Goal: Information Seeking & Learning: Check status

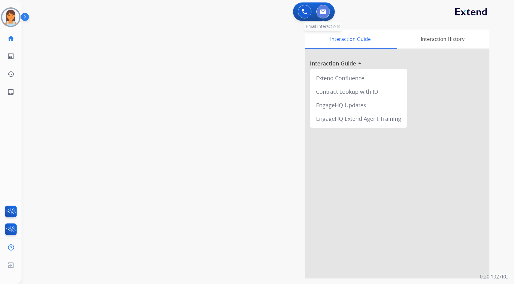
click at [321, 6] on button at bounding box center [323, 12] width 14 height 14
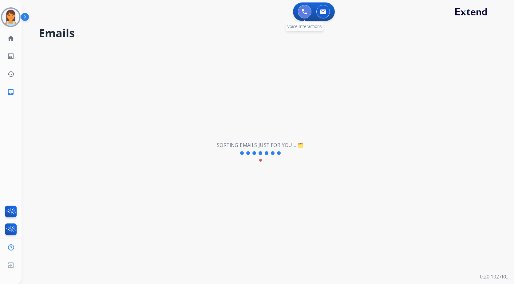
click at [301, 12] on button at bounding box center [305, 12] width 14 height 14
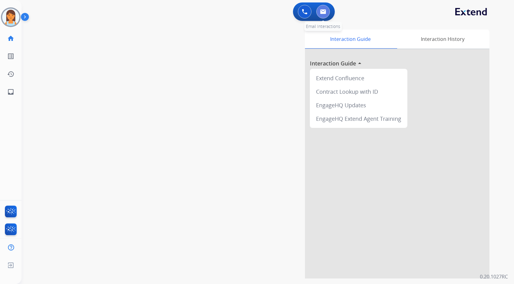
click at [326, 14] on button at bounding box center [323, 12] width 14 height 14
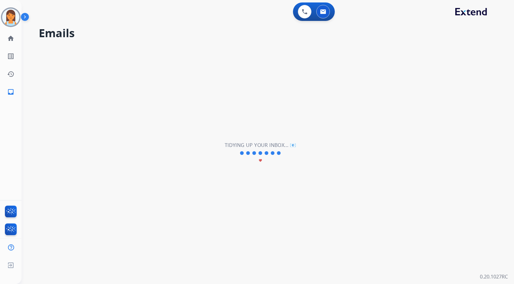
drag, startPoint x: 302, startPoint y: 73, endPoint x: 300, endPoint y: 66, distance: 7.1
click at [301, 69] on div "**********" at bounding box center [261, 153] width 478 height 262
click at [12, 226] on img at bounding box center [11, 231] width 14 height 14
click at [16, 20] on img at bounding box center [10, 17] width 17 height 17
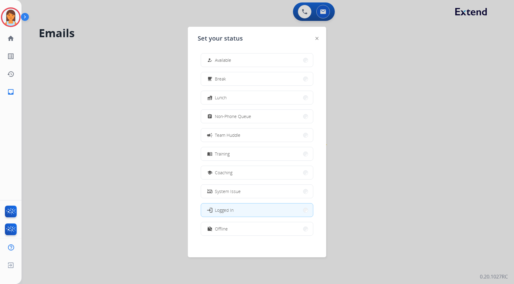
scroll to position [2, 0]
click at [264, 226] on button "work_off Offline" at bounding box center [257, 226] width 112 height 13
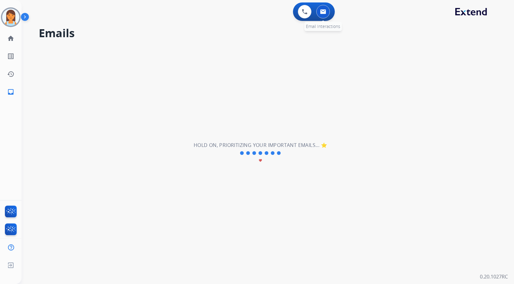
click at [319, 12] on button at bounding box center [323, 12] width 14 height 14
click at [296, 13] on div "0 Voice Interactions" at bounding box center [304, 12] width 18 height 14
click at [303, 13] on img at bounding box center [305, 12] width 6 height 6
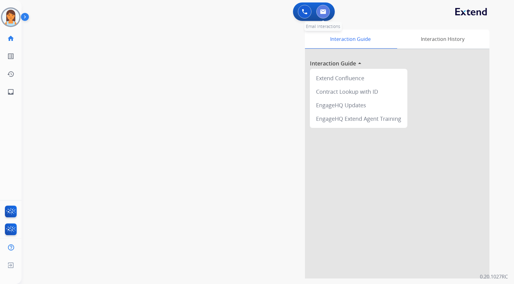
click at [319, 13] on button at bounding box center [323, 12] width 14 height 14
select select "**********"
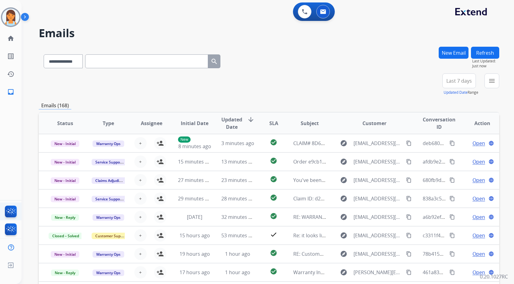
click at [12, 204] on ul "FocalPoints" at bounding box center [11, 212] width 22 height 18
click at [12, 209] on img at bounding box center [11, 213] width 14 height 14
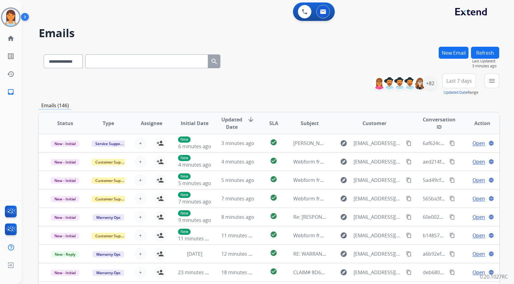
click at [459, 84] on button "Last 7 days" at bounding box center [459, 80] width 34 height 15
click at [461, 157] on div "Last 90 days" at bounding box center [457, 155] width 34 height 9
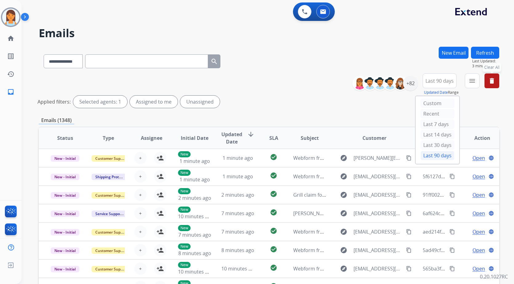
click at [473, 81] on mat-icon "menu" at bounding box center [472, 80] width 7 height 7
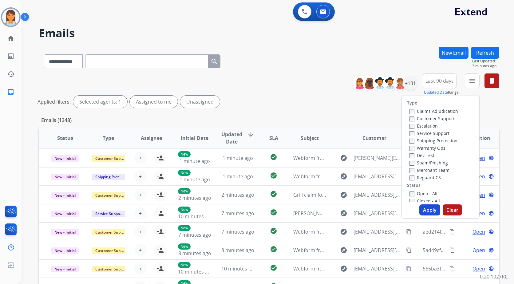
click at [448, 118] on label "Customer Support" at bounding box center [432, 119] width 45 height 6
click at [450, 139] on label "Shipping Protection" at bounding box center [434, 141] width 48 height 6
click at [429, 175] on label "Reguard CS" at bounding box center [425, 178] width 31 height 6
click at [426, 162] on label "Open - All" at bounding box center [424, 163] width 28 height 6
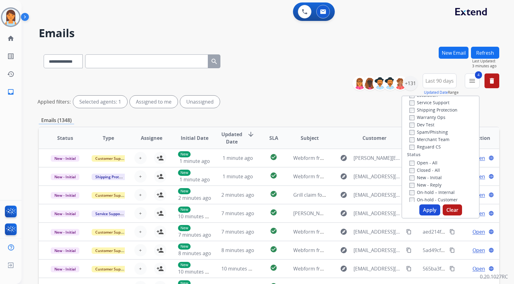
click at [431, 213] on button "Apply" at bounding box center [429, 209] width 21 height 11
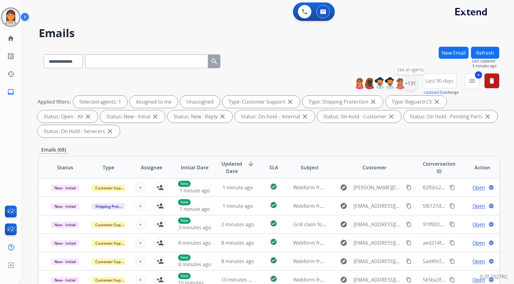
click at [410, 85] on div "+131" at bounding box center [410, 83] width 15 height 15
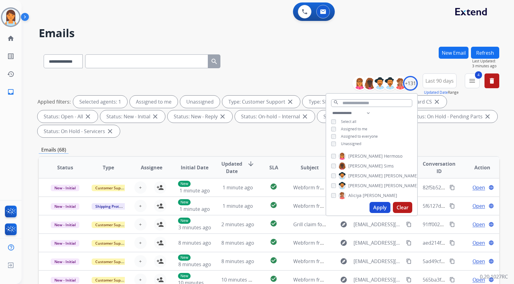
click at [349, 126] on span "Assigned to me" at bounding box center [354, 128] width 26 height 5
click at [384, 206] on button "Apply" at bounding box center [380, 207] width 21 height 11
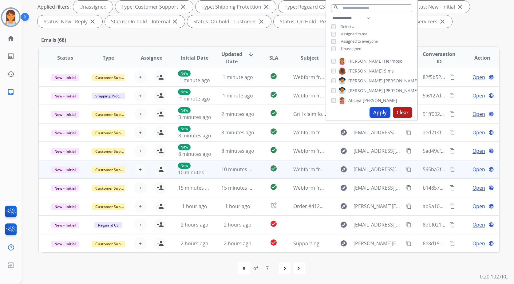
scroll to position [95, 0]
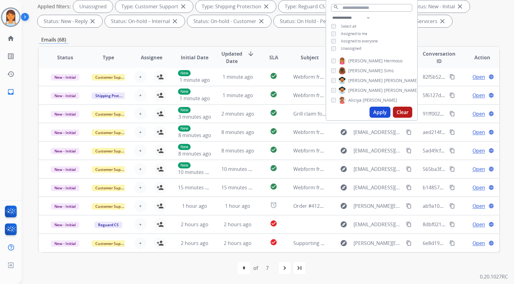
click at [464, 35] on div "**********" at bounding box center [269, 117] width 461 height 333
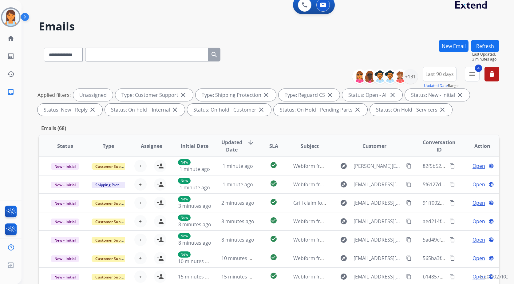
scroll to position [3, 0]
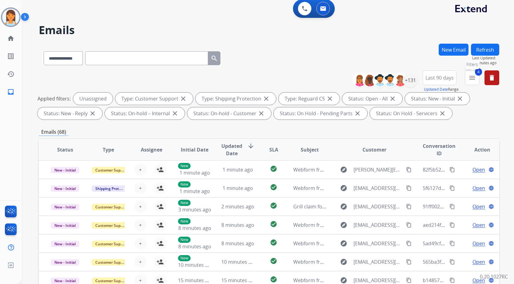
click at [480, 77] on div "**********" at bounding box center [428, 81] width 142 height 22
click at [470, 85] on div "4 menu Type Claims Adjudication Customer Support Escalation Service Support Shi…" at bounding box center [472, 81] width 15 height 22
click at [472, 84] on button "4 menu" at bounding box center [472, 77] width 15 height 15
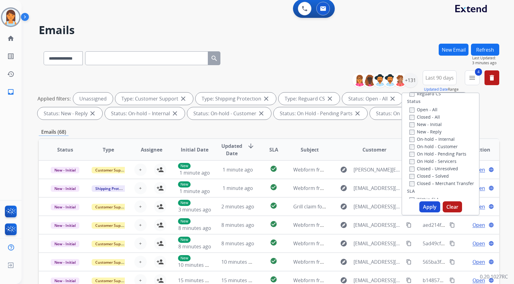
scroll to position [92, 0]
click at [62, 132] on p "Emails (68)" at bounding box center [54, 132] width 30 height 8
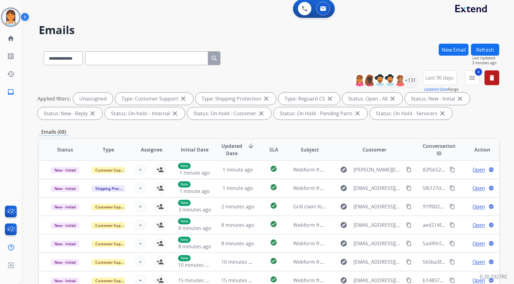
drag, startPoint x: 62, startPoint y: 132, endPoint x: 113, endPoint y: 133, distance: 50.7
click at [113, 133] on div "Emails (68)" at bounding box center [269, 132] width 461 height 8
click at [475, 79] on mat-icon "menu" at bounding box center [472, 77] width 7 height 7
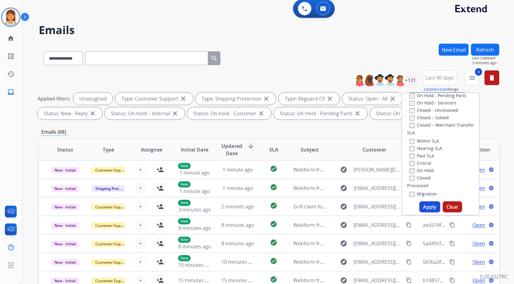
scroll to position [154, 0]
click at [420, 149] on label "Critical" at bounding box center [421, 149] width 22 height 6
click at [425, 139] on label "Past SLA" at bounding box center [422, 141] width 25 height 6
click at [424, 208] on button "Apply" at bounding box center [429, 206] width 21 height 11
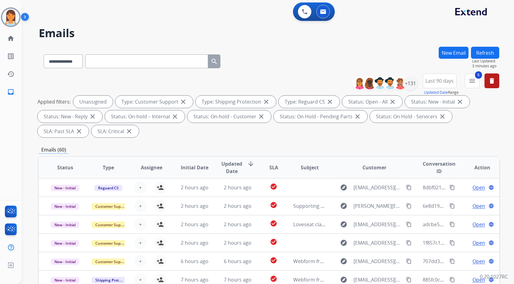
click at [316, 141] on div "**********" at bounding box center [269, 220] width 461 height 347
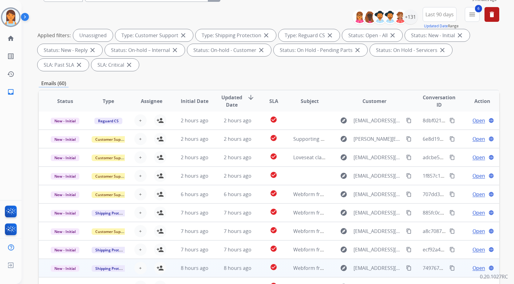
scroll to position [110, 0]
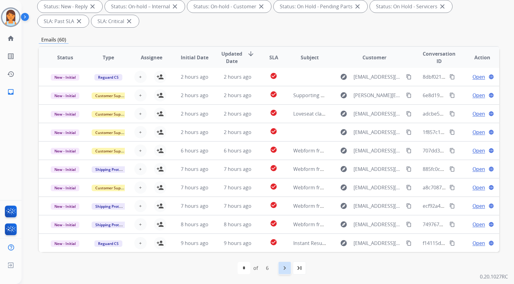
click at [285, 270] on mat-icon "navigate_next" at bounding box center [284, 267] width 7 height 7
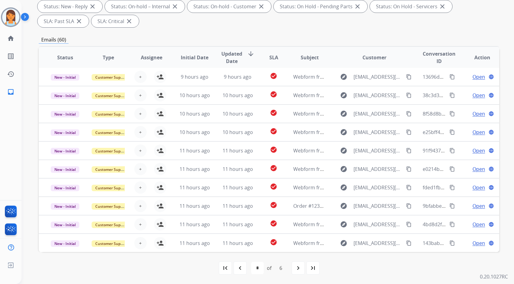
click at [303, 268] on div "navigate_next" at bounding box center [298, 268] width 14 height 14
click at [299, 268] on mat-icon "navigate_next" at bounding box center [298, 267] width 7 height 7
click at [304, 266] on div "navigate_next" at bounding box center [298, 268] width 14 height 14
click at [299, 272] on mat-icon "navigate_next" at bounding box center [298, 267] width 7 height 7
select select "*"
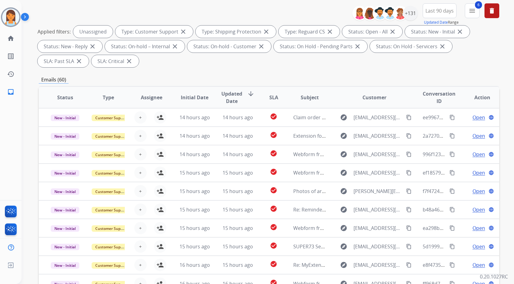
scroll to position [0, 0]
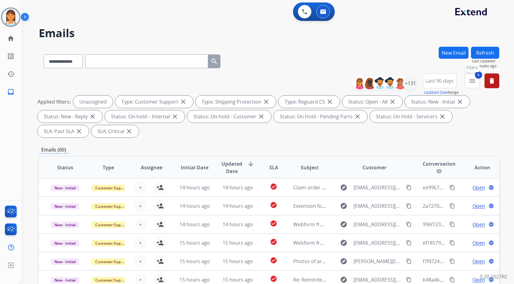
click at [474, 80] on mat-icon "menu" at bounding box center [472, 80] width 7 height 7
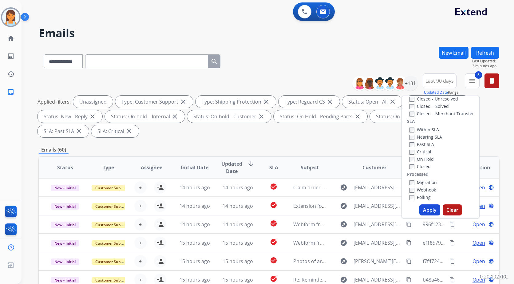
click at [424, 144] on label "Past SLA" at bounding box center [422, 144] width 25 height 6
click at [421, 151] on label "Critical" at bounding box center [421, 152] width 22 height 6
click at [417, 85] on div "+131" at bounding box center [410, 83] width 15 height 15
click at [412, 85] on div "+131" at bounding box center [410, 83] width 15 height 15
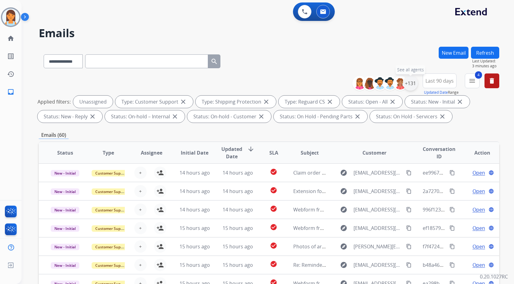
click at [409, 83] on div "+131" at bounding box center [410, 83] width 15 height 15
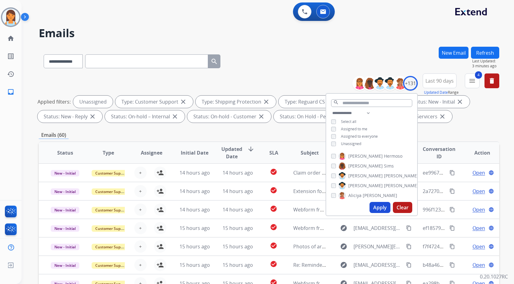
click at [351, 143] on span "Unassigned" at bounding box center [351, 143] width 20 height 5
click at [352, 111] on select "**********" at bounding box center [352, 112] width 42 height 7
select select "**********"
click at [331, 109] on select "**********" at bounding box center [352, 112] width 42 height 7
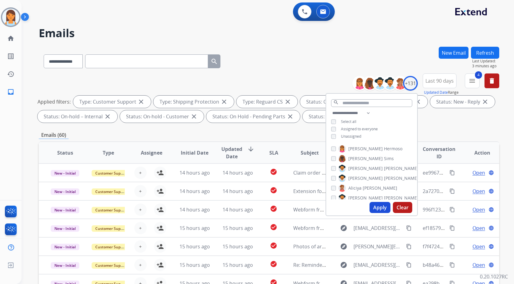
click at [349, 131] on div "**********" at bounding box center [371, 125] width 91 height 32
click at [349, 128] on span "Assigned to everyone" at bounding box center [359, 128] width 37 height 5
click at [382, 208] on button "Apply" at bounding box center [380, 207] width 21 height 11
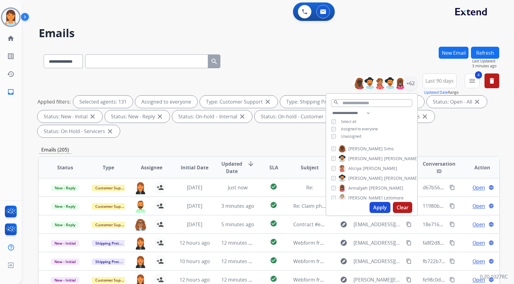
click at [377, 206] on button "Apply" at bounding box center [380, 207] width 21 height 11
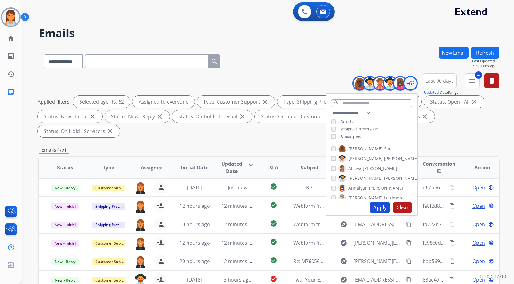
click at [325, 72] on div "**********" at bounding box center [269, 60] width 461 height 27
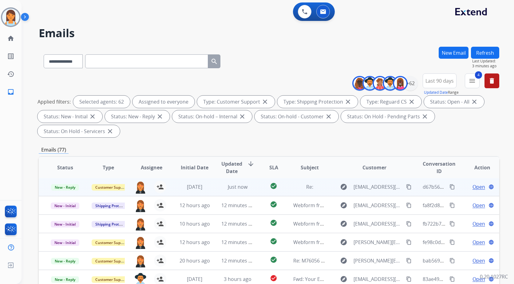
scroll to position [61, 0]
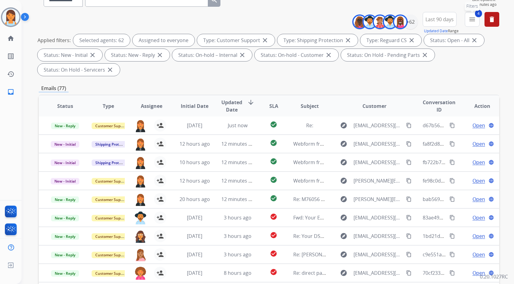
click at [477, 22] on button "4 menu Filters" at bounding box center [472, 19] width 15 height 15
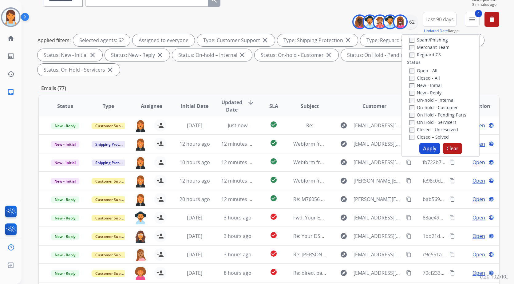
click at [425, 86] on label "New - Initial" at bounding box center [426, 85] width 32 height 6
click at [428, 146] on button "Apply" at bounding box center [429, 148] width 21 height 11
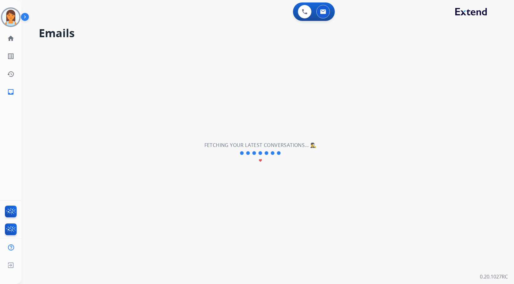
scroll to position [0, 0]
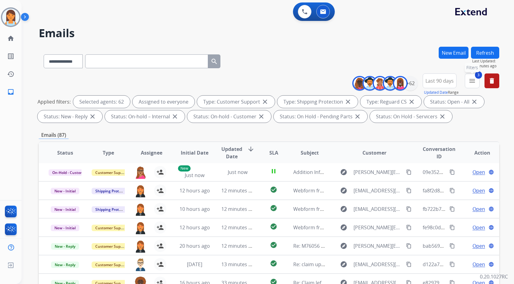
click at [468, 83] on button "3 menu Filters" at bounding box center [472, 80] width 15 height 15
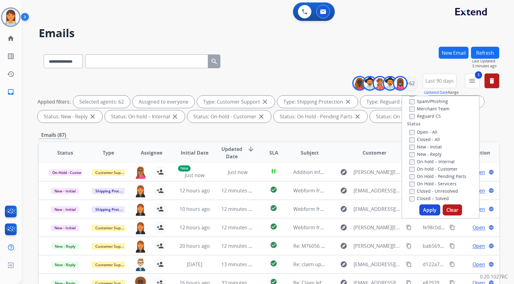
click at [430, 211] on button "Apply" at bounding box center [429, 209] width 21 height 11
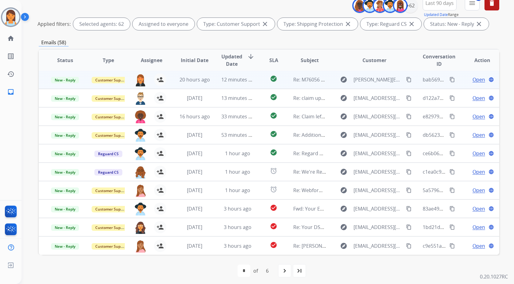
scroll to position [81, 0]
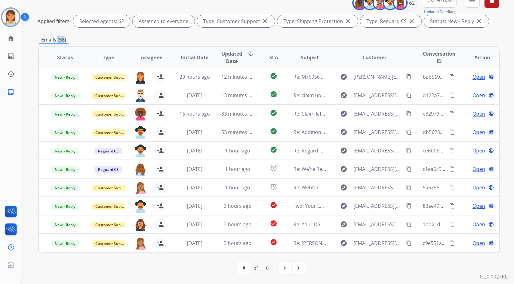
drag, startPoint x: 65, startPoint y: 38, endPoint x: 57, endPoint y: 38, distance: 7.1
click at [57, 38] on p "Emails (58)" at bounding box center [54, 40] width 30 height 8
drag, startPoint x: 57, startPoint y: 38, endPoint x: 129, endPoint y: 51, distance: 73.0
click at [109, 38] on div "Emails (58)" at bounding box center [269, 40] width 461 height 8
click at [302, 269] on mat-icon "last_page" at bounding box center [299, 267] width 7 height 7
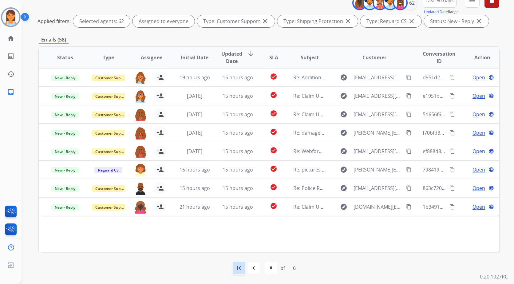
click at [234, 272] on div "first_page" at bounding box center [239, 268] width 14 height 14
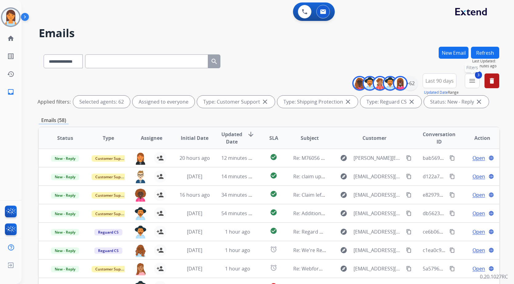
click at [476, 84] on button "3 menu Filters" at bounding box center [472, 80] width 15 height 15
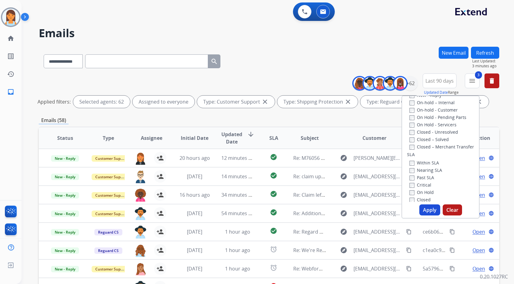
scroll to position [123, 0]
drag, startPoint x: 423, startPoint y: 173, endPoint x: 422, endPoint y: 176, distance: 3.9
click at [423, 173] on label "Past SLA" at bounding box center [422, 175] width 25 height 6
click at [420, 183] on label "Critical" at bounding box center [421, 183] width 22 height 6
click at [418, 176] on label "Past SLA" at bounding box center [422, 175] width 25 height 6
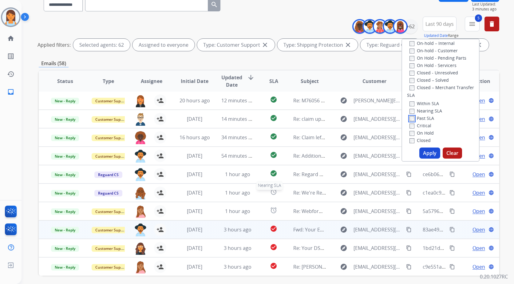
scroll to position [81, 0]
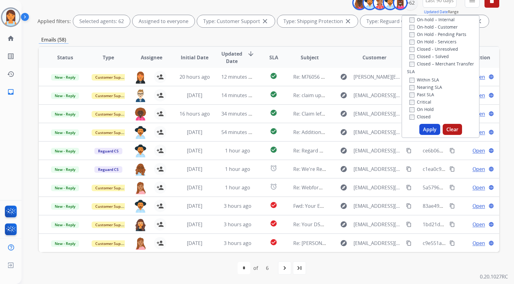
click at [432, 126] on button "Apply" at bounding box center [429, 129] width 21 height 11
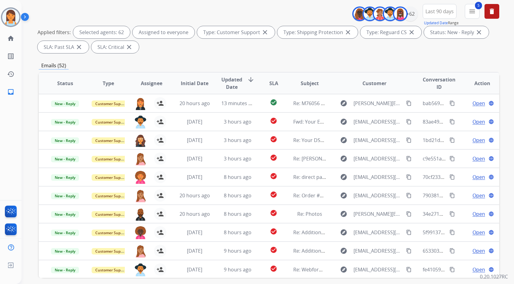
scroll to position [31, 0]
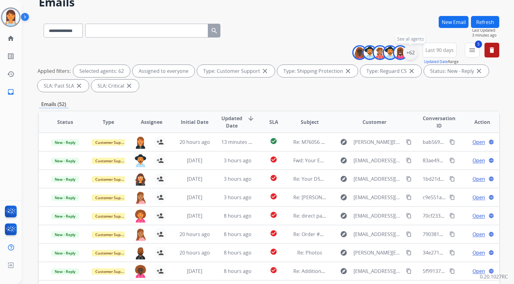
click at [411, 51] on div "+62" at bounding box center [410, 52] width 15 height 15
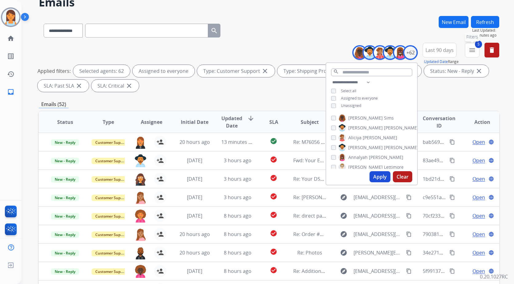
click at [473, 50] on mat-icon "menu" at bounding box center [472, 49] width 7 height 7
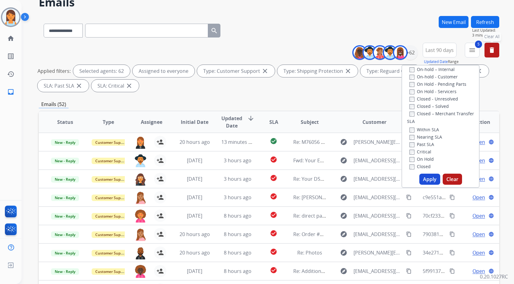
click at [496, 51] on button "delete Clear All" at bounding box center [492, 50] width 15 height 15
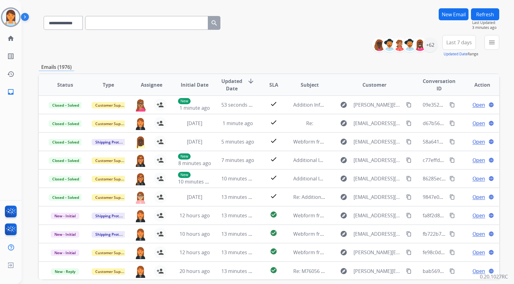
scroll to position [0, 0]
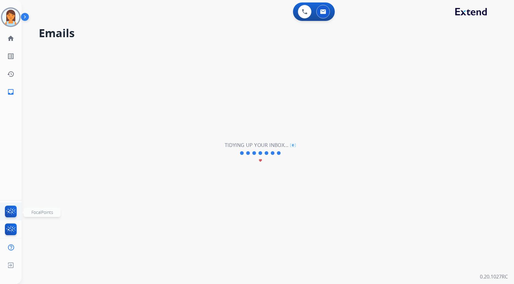
click at [11, 208] on img at bounding box center [11, 213] width 14 height 14
